Goal: Information Seeking & Learning: Learn about a topic

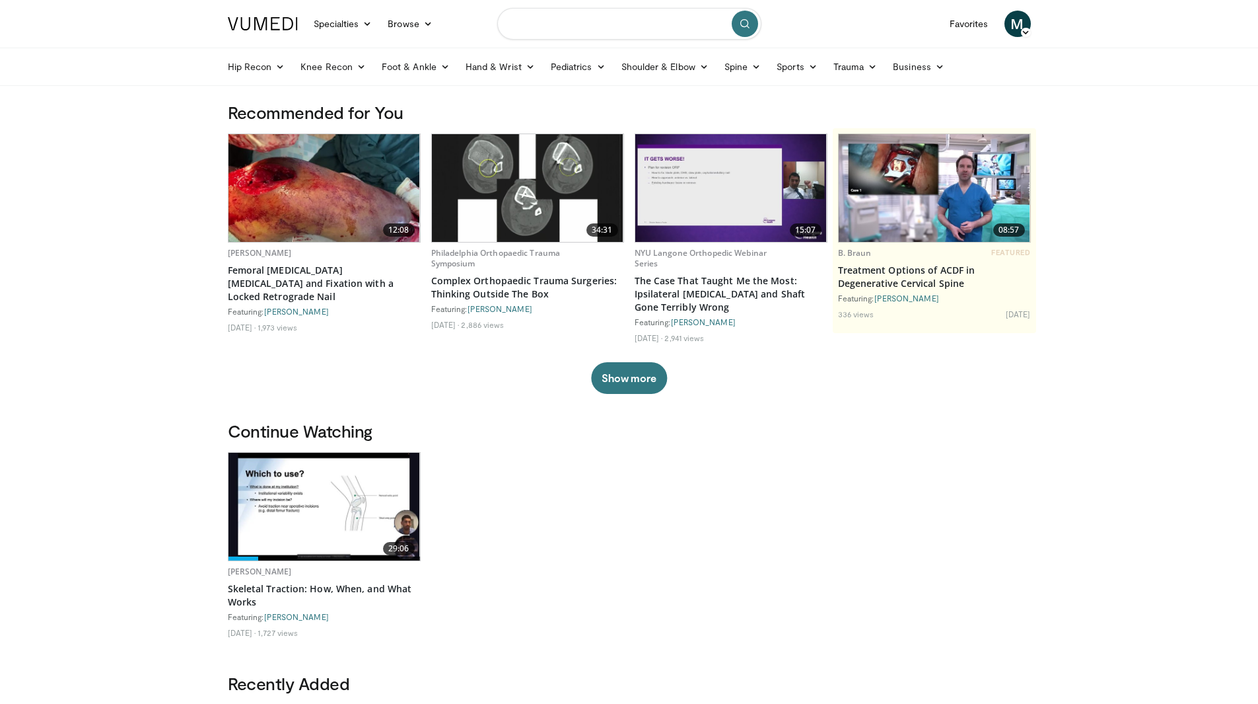
click at [595, 30] on input "Search topics, interventions" at bounding box center [629, 24] width 264 height 32
type input "*******"
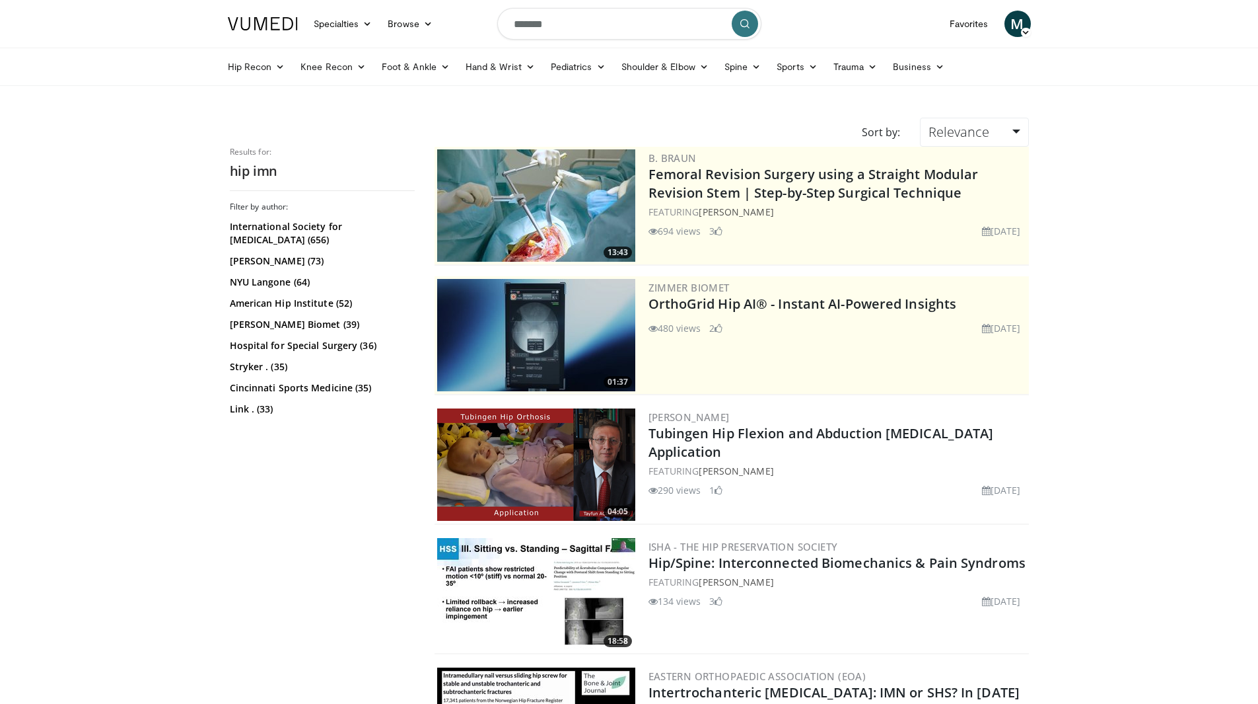
click at [595, 24] on input "*******" at bounding box center [629, 24] width 264 height 32
type input "********"
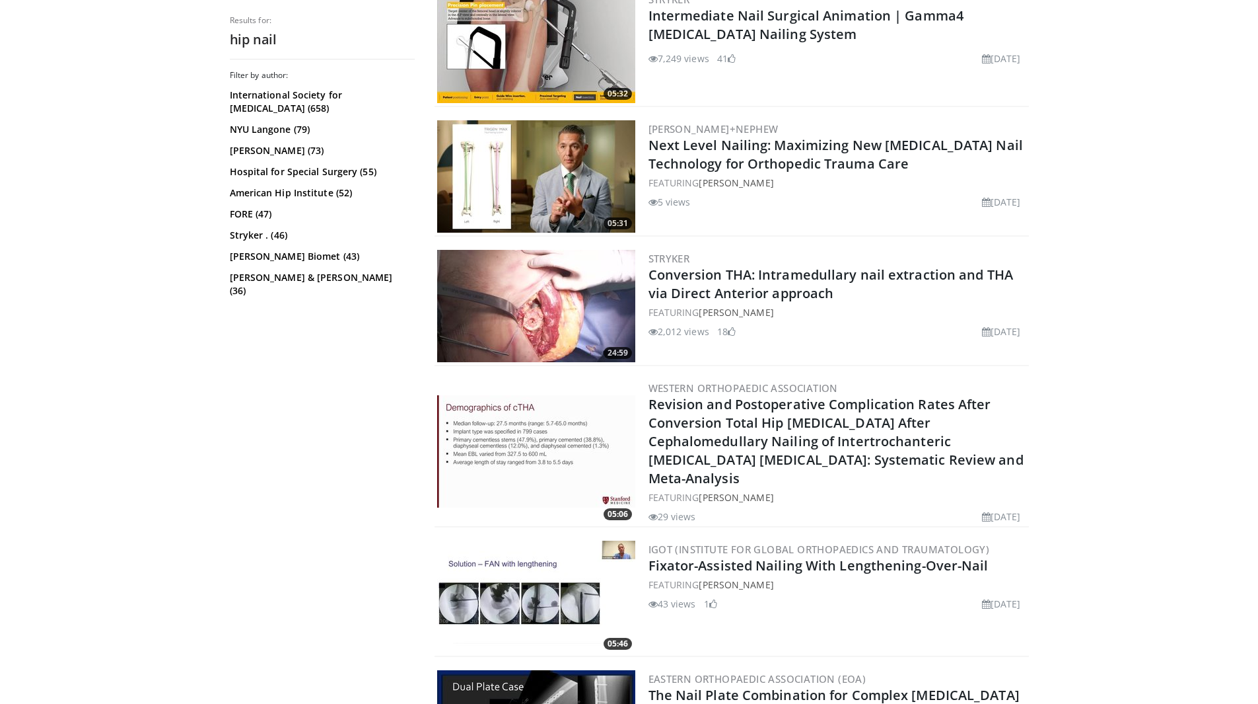
scroll to position [1189, 0]
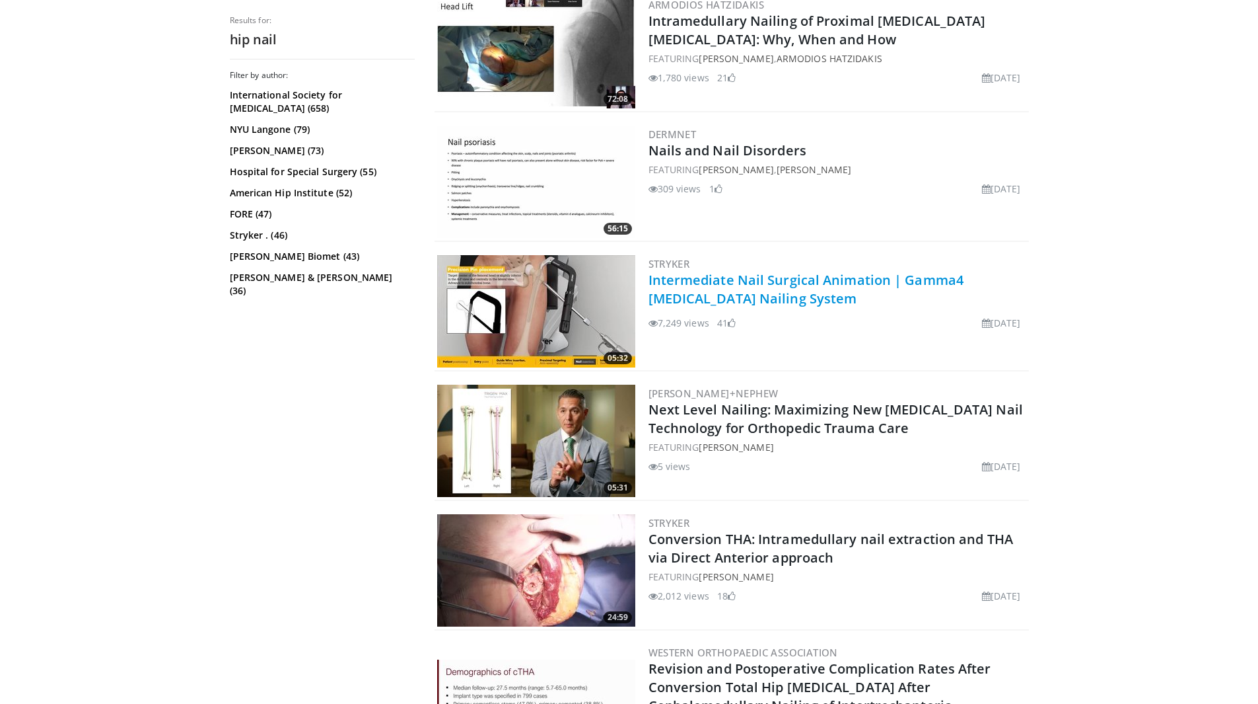
click at [774, 296] on link "Intermediate Nail Surgical Animation | Gamma4 [MEDICAL_DATA] Nailing System" at bounding box center [807, 289] width 316 height 36
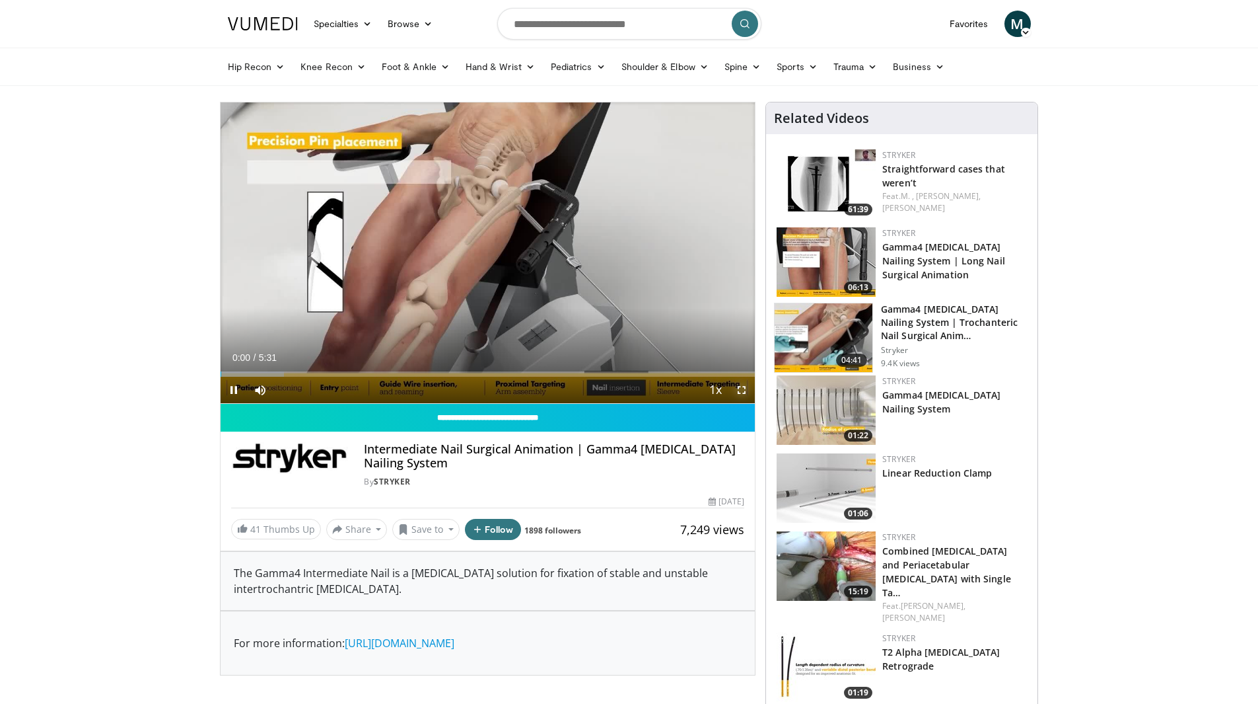
click at [735, 385] on span "Video Player" at bounding box center [742, 390] width 26 height 26
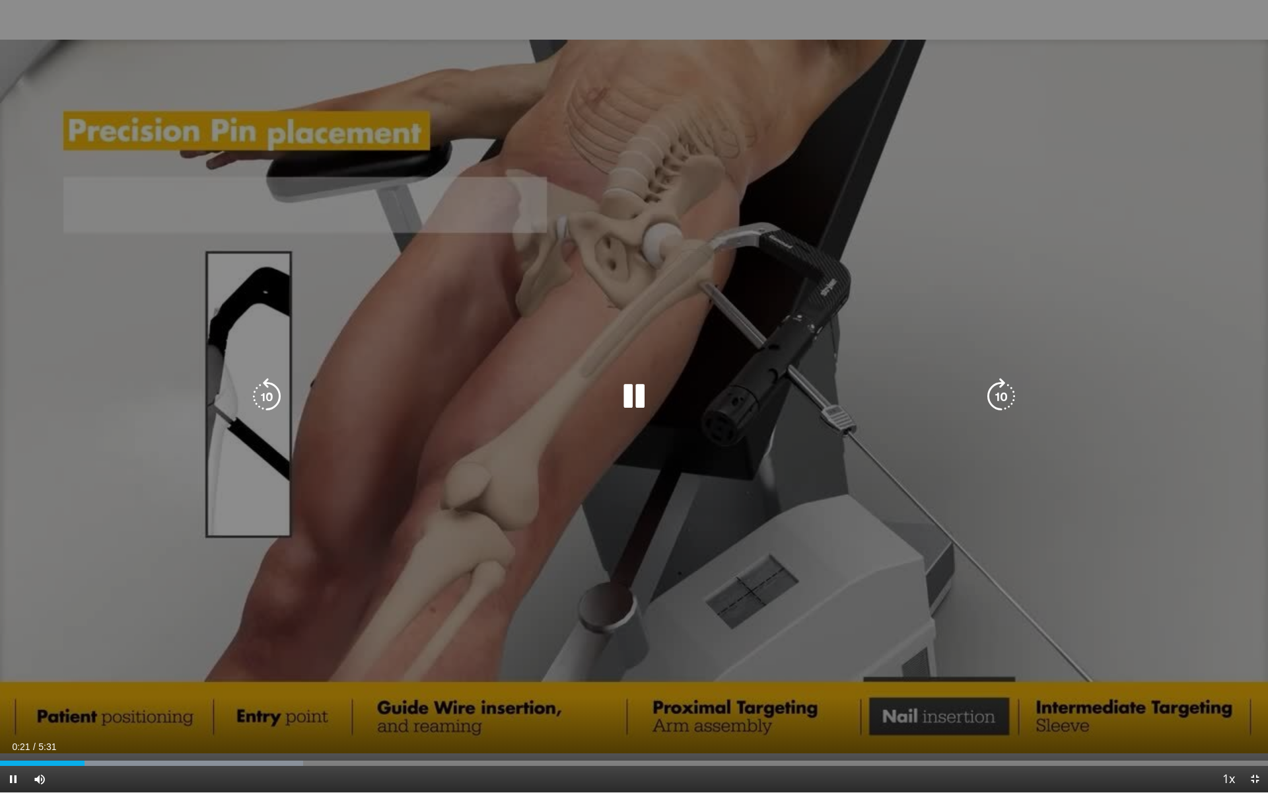
click at [635, 394] on icon "Video Player" at bounding box center [634, 396] width 37 height 37
click at [260, 395] on icon "Video Player" at bounding box center [266, 396] width 37 height 37
click at [627, 395] on icon "Video Player" at bounding box center [634, 396] width 37 height 37
click at [637, 395] on icon "Video Player" at bounding box center [634, 396] width 37 height 37
click at [633, 399] on icon "Video Player" at bounding box center [634, 396] width 37 height 37
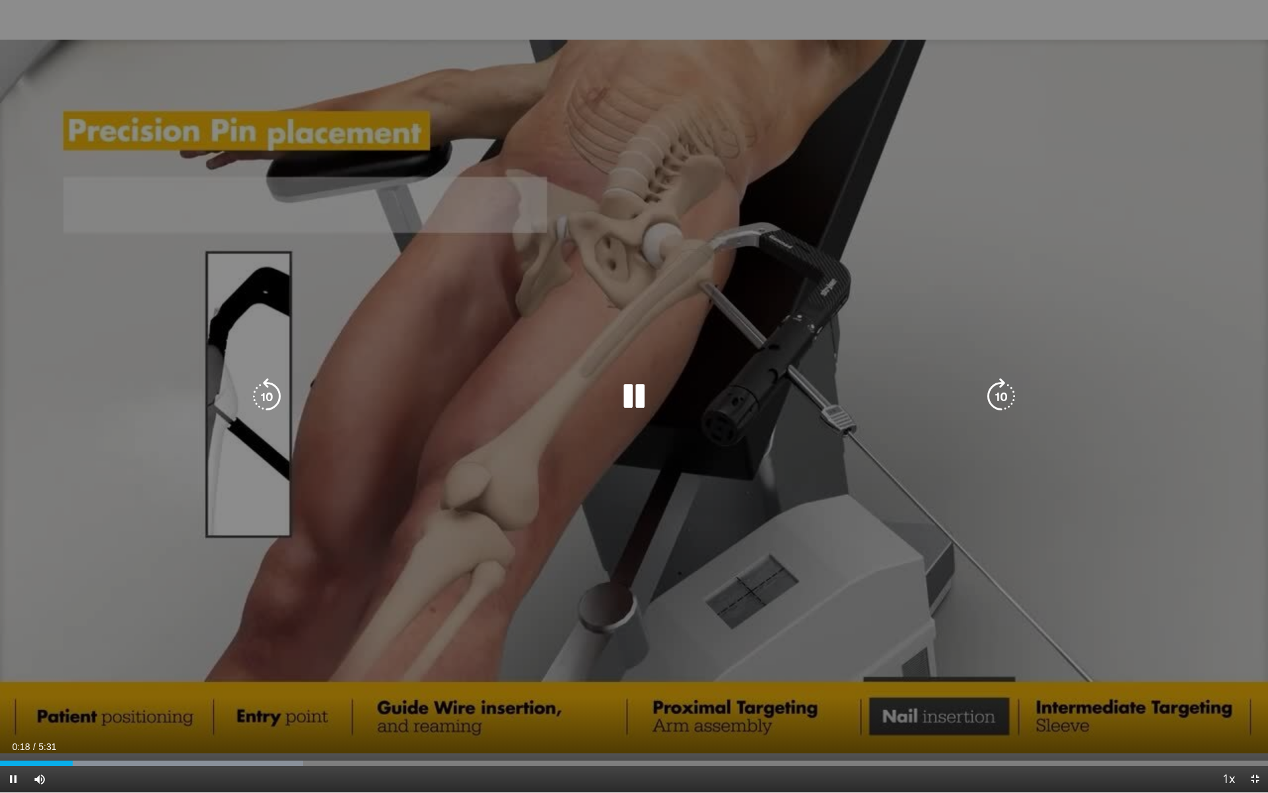
click at [628, 404] on icon "Video Player" at bounding box center [634, 396] width 37 height 37
click at [624, 389] on icon "Video Player" at bounding box center [634, 396] width 37 height 37
click at [620, 392] on icon "Video Player" at bounding box center [634, 396] width 37 height 37
click at [628, 400] on icon "Video Player" at bounding box center [634, 396] width 37 height 37
click at [1019, 398] on icon "Video Player" at bounding box center [1001, 396] width 37 height 37
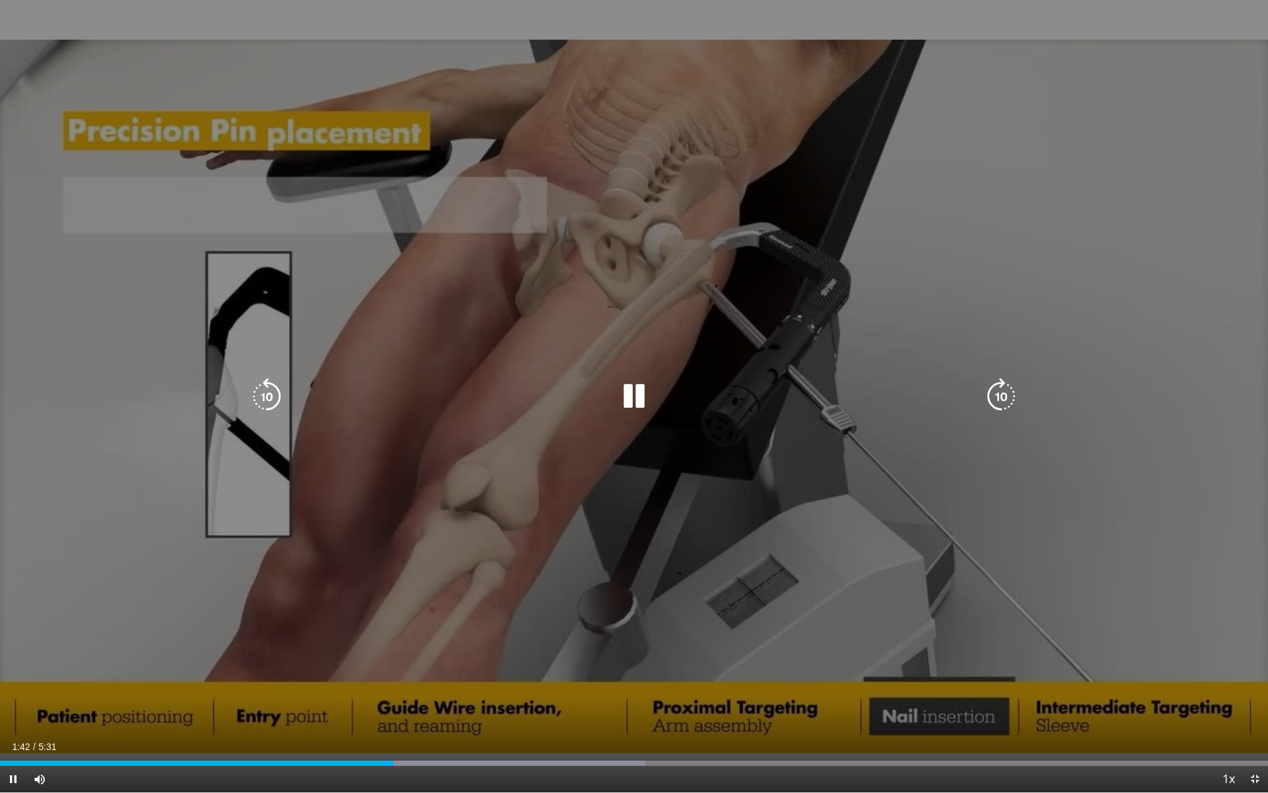
click at [250, 393] on icon "Video Player" at bounding box center [266, 396] width 37 height 37
click at [635, 388] on icon "Video Player" at bounding box center [634, 396] width 37 height 37
click at [632, 401] on icon "Video Player" at bounding box center [634, 396] width 37 height 37
click at [645, 396] on icon "Video Player" at bounding box center [634, 396] width 37 height 37
click at [634, 394] on icon "Video Player" at bounding box center [634, 396] width 37 height 37
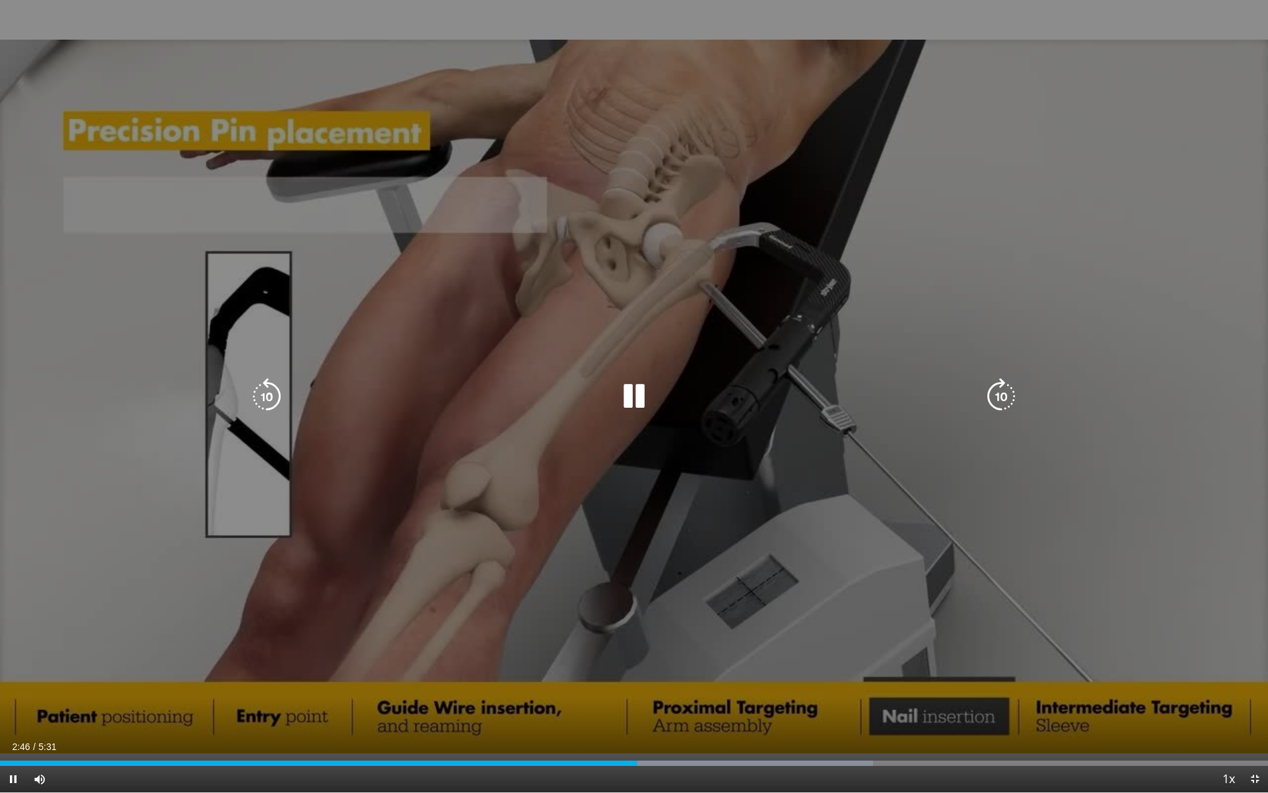
click at [615, 392] on div "Video Player" at bounding box center [634, 396] width 761 height 26
click at [632, 395] on icon "Video Player" at bounding box center [634, 396] width 37 height 37
click at [633, 396] on icon "Video Player" at bounding box center [634, 396] width 37 height 37
click at [621, 400] on icon "Video Player" at bounding box center [634, 396] width 37 height 37
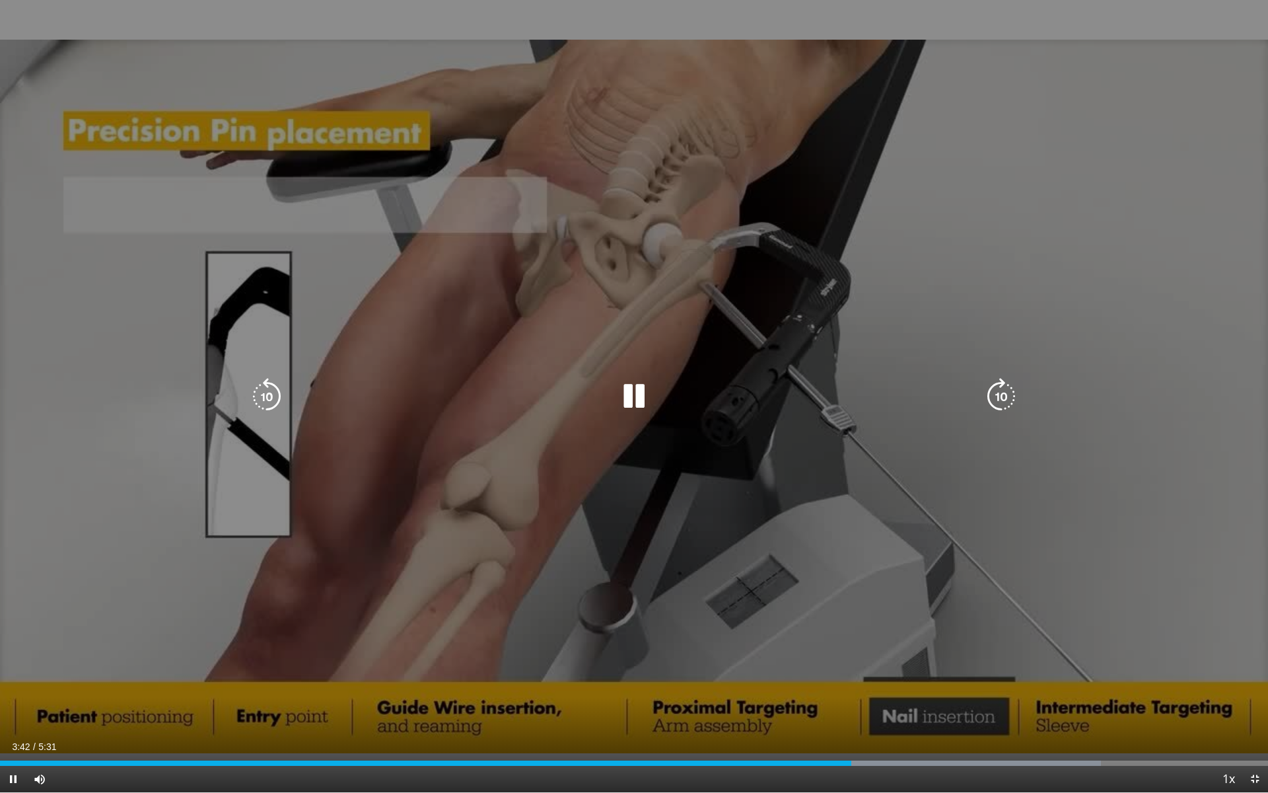
click at [621, 397] on icon "Video Player" at bounding box center [634, 396] width 37 height 37
click at [627, 394] on icon "Video Player" at bounding box center [634, 396] width 37 height 37
click at [630, 398] on icon "Video Player" at bounding box center [634, 396] width 37 height 37
click at [628, 390] on icon "Video Player" at bounding box center [634, 396] width 37 height 37
click at [629, 391] on icon "Video Player" at bounding box center [634, 396] width 37 height 37
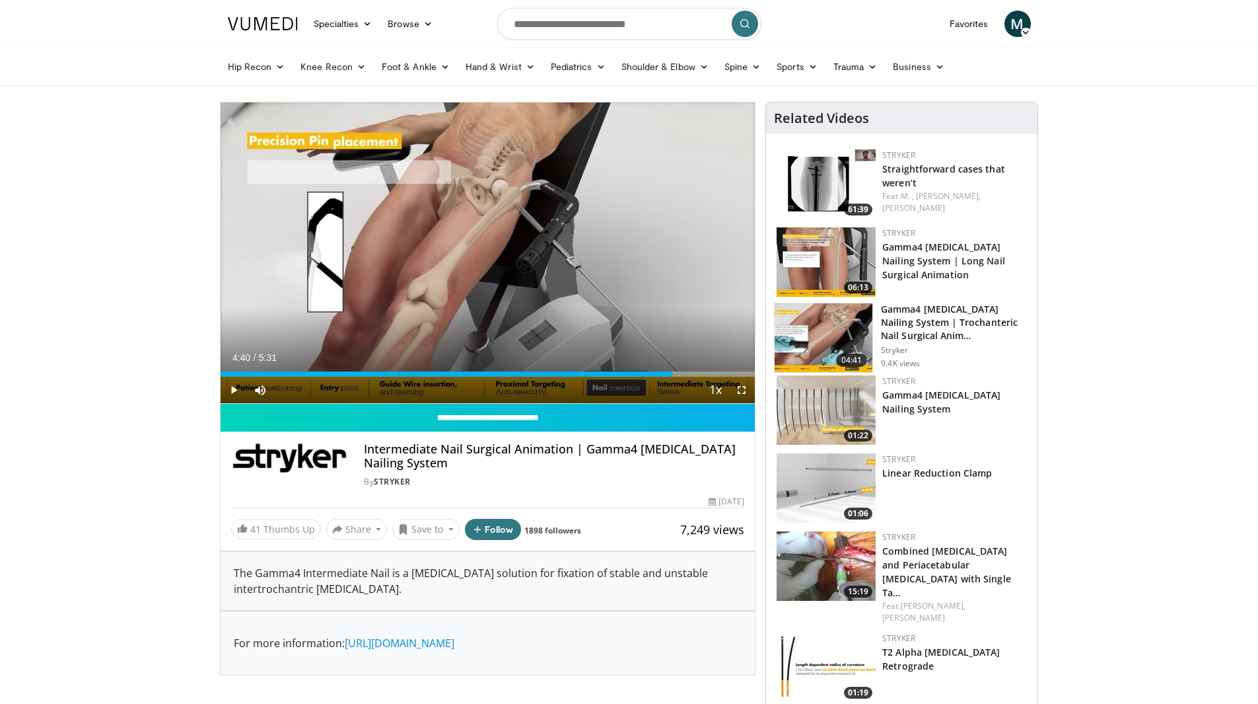
click at [247, 15] on link at bounding box center [263, 23] width 86 height 37
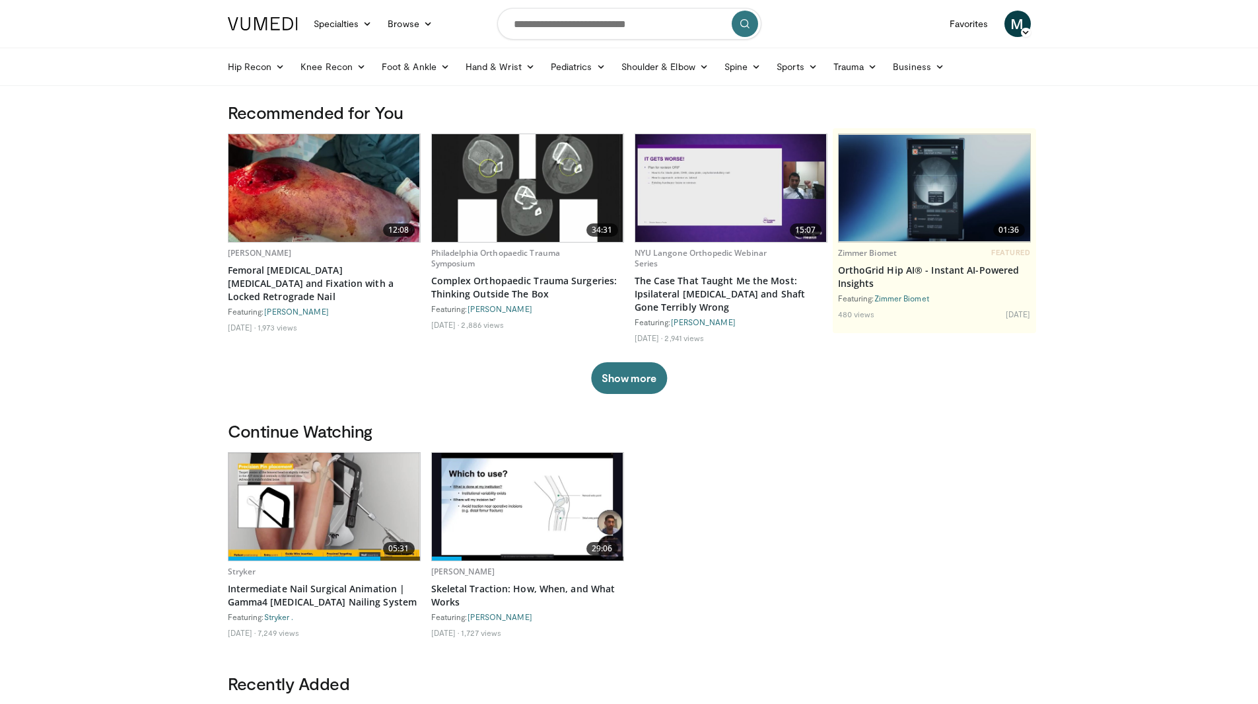
click at [562, 519] on img at bounding box center [528, 506] width 192 height 108
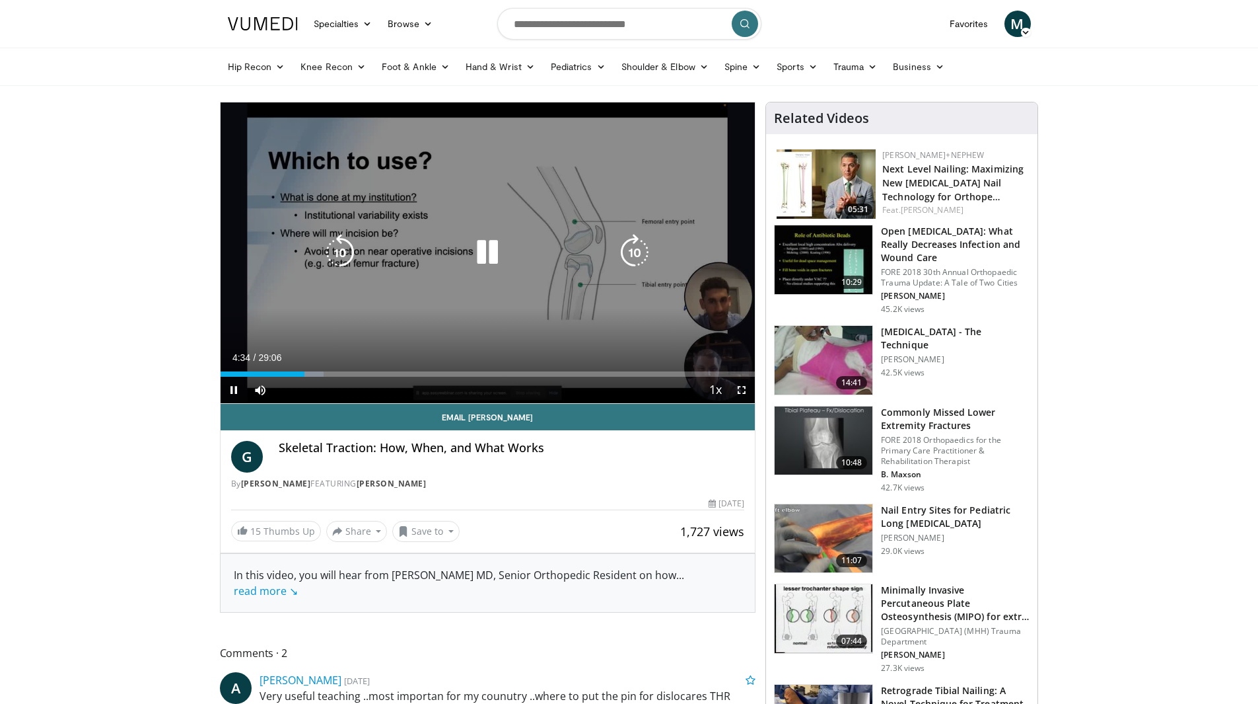
click at [482, 244] on icon "Video Player" at bounding box center [487, 252] width 37 height 37
